Goal: Use online tool/utility: Utilize a website feature to perform a specific function

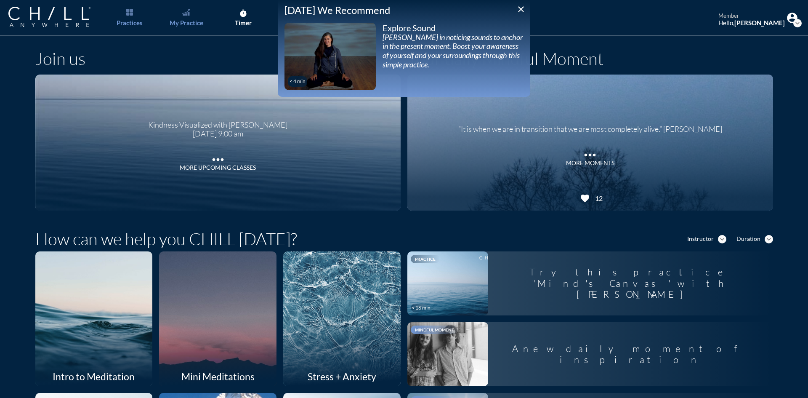
click at [188, 14] on img "Main menu" at bounding box center [186, 12] width 8 height 7
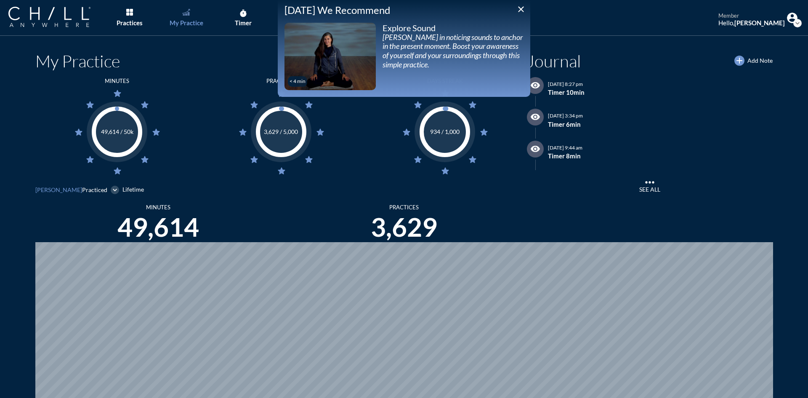
scroll to position [398, 802]
click at [522, 5] on icon "close" at bounding box center [521, 9] width 10 height 10
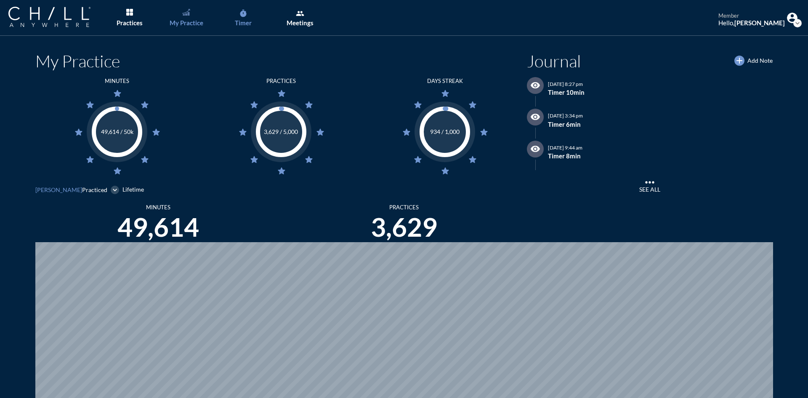
click at [248, 18] on link "timer Timer" at bounding box center [243, 18] width 44 height 36
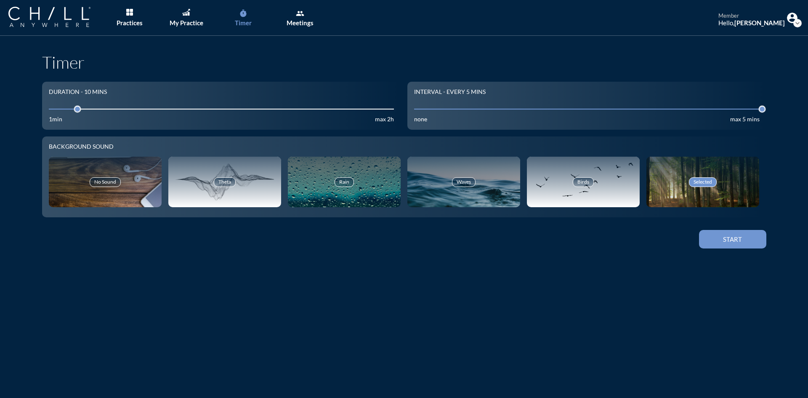
click at [88, 109] on input "10" at bounding box center [222, 109] width 346 height 8
click at [719, 241] on div "Start" at bounding box center [733, 239] width 38 height 8
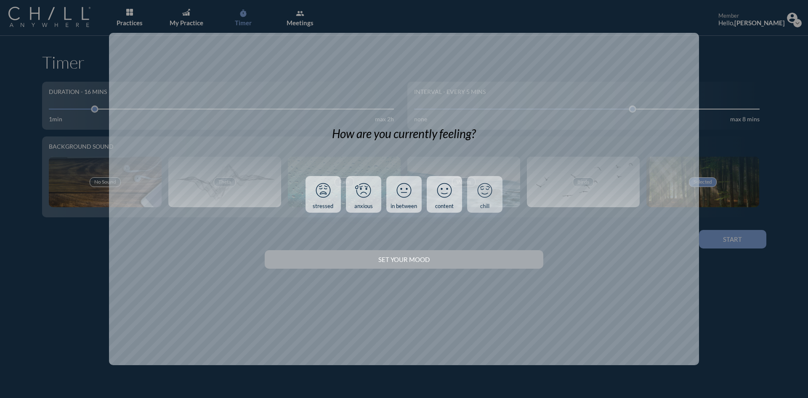
click at [480, 208] on div "chill" at bounding box center [484, 206] width 9 height 7
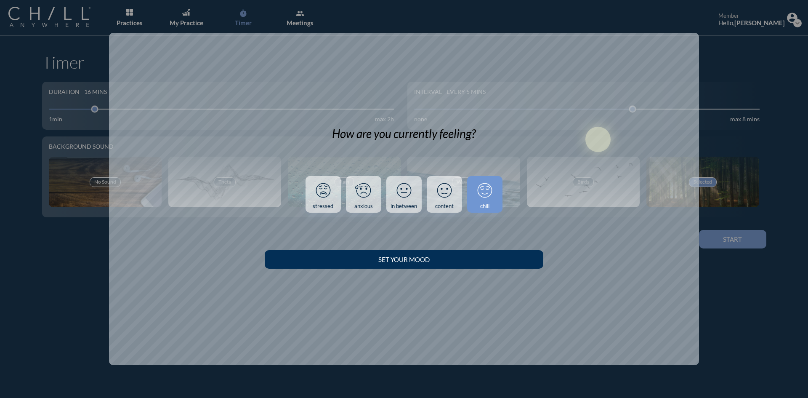
click at [490, 260] on div "Set your Mood" at bounding box center [404, 260] width 249 height 8
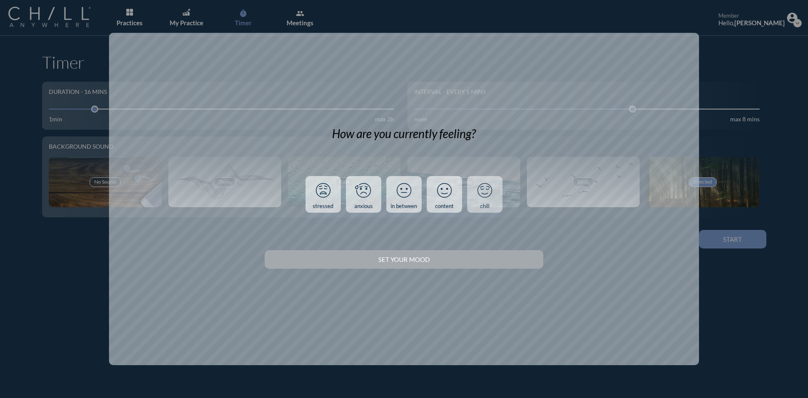
click at [486, 202] on link "chill" at bounding box center [484, 194] width 35 height 37
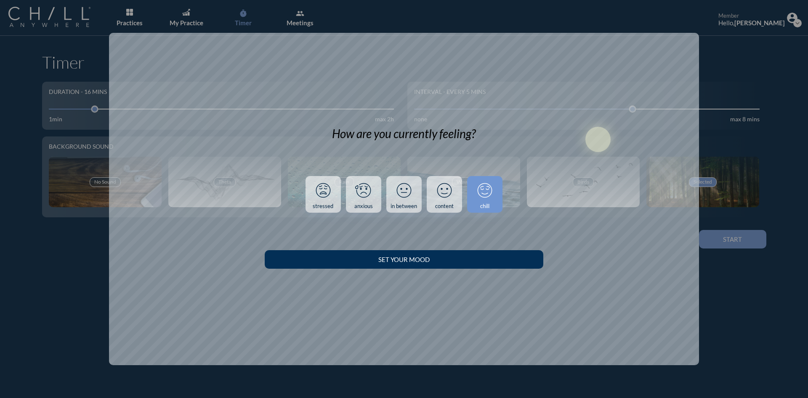
click at [477, 264] on button "Set your Mood" at bounding box center [404, 259] width 278 height 19
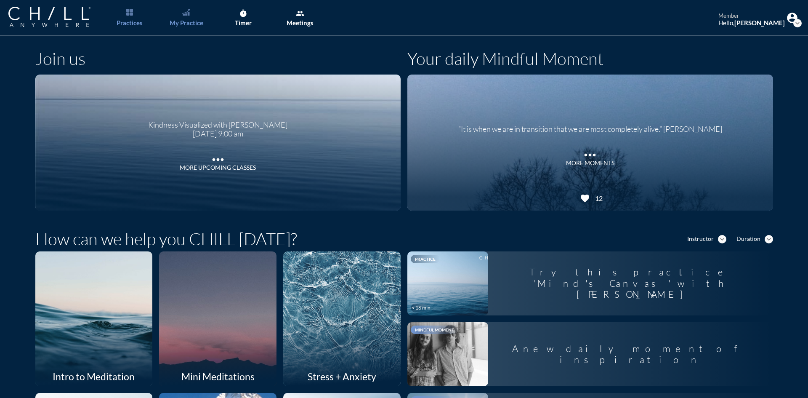
click at [187, 13] on img "Main menu" at bounding box center [186, 12] width 8 height 7
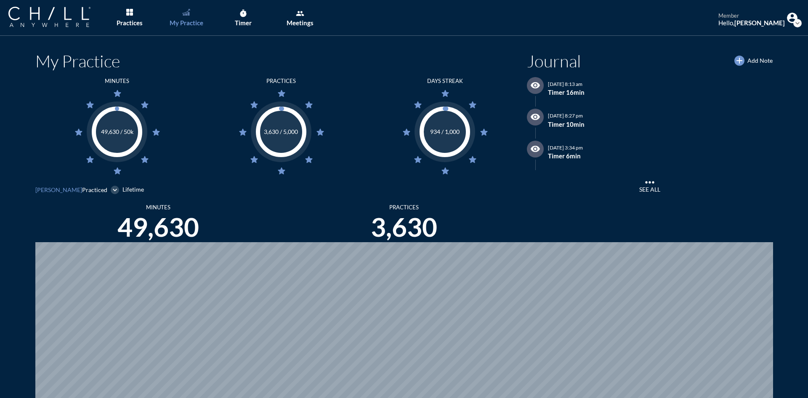
scroll to position [398, 802]
